Goal: Transaction & Acquisition: Purchase product/service

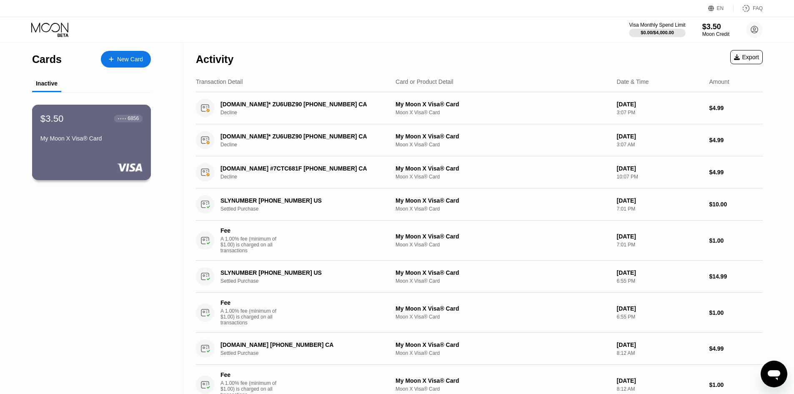
click at [95, 134] on div "$3.50 ● ● ● ● 6856 My Moon X Visa® Card" at bounding box center [91, 129] width 102 height 32
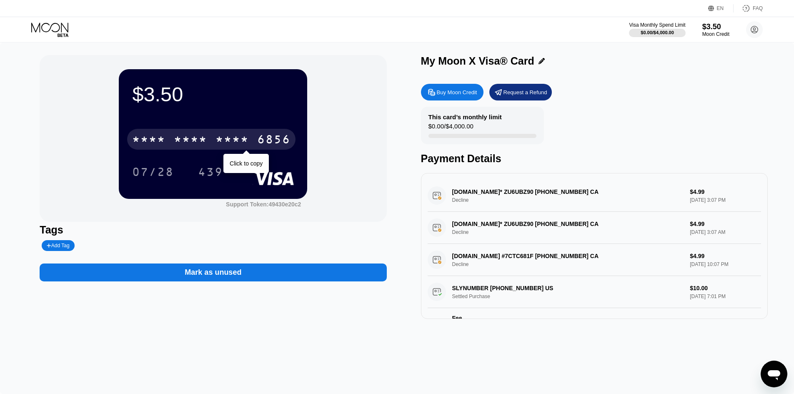
click at [228, 136] on div "* * * *" at bounding box center [231, 140] width 33 height 13
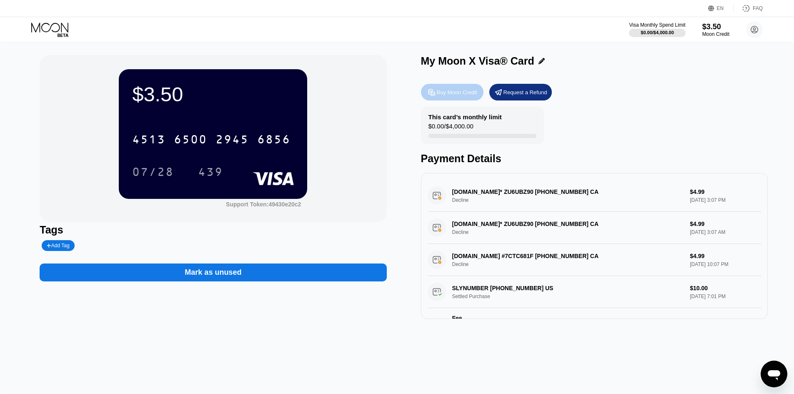
click at [458, 94] on div "Buy Moon Credit" at bounding box center [457, 92] width 40 height 7
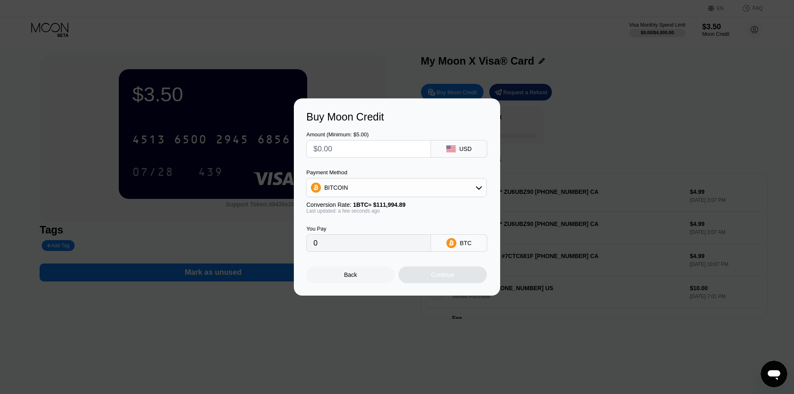
click at [356, 194] on div "BITCOIN" at bounding box center [397, 187] width 180 height 17
click at [375, 231] on div "USDT on TRON" at bounding box center [401, 228] width 157 height 7
type input "0.00"
click at [357, 154] on input "text" at bounding box center [368, 148] width 110 height 17
type input "$15"
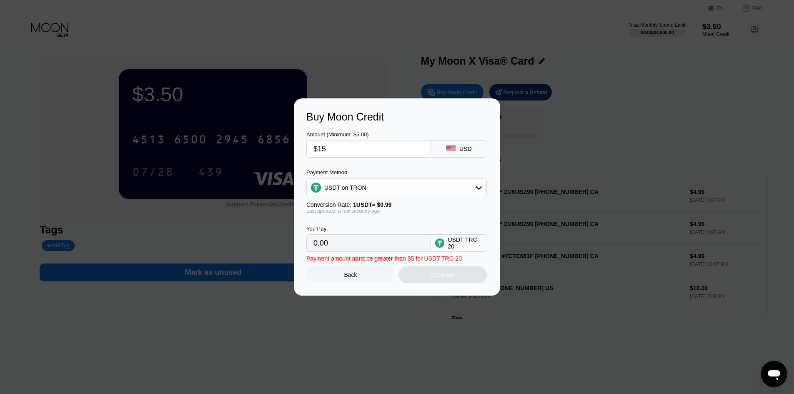
type input "15.15"
type input "$15"
click at [433, 274] on div "Continue" at bounding box center [442, 274] width 23 height 7
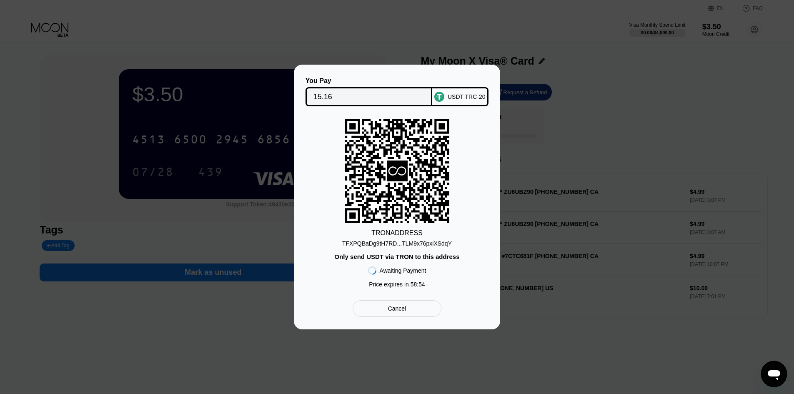
click at [412, 244] on div "TFXPQBaDg9tH7RD...TLM9x76pxiXSdqY" at bounding box center [397, 243] width 110 height 7
